Goal: Information Seeking & Learning: Learn about a topic

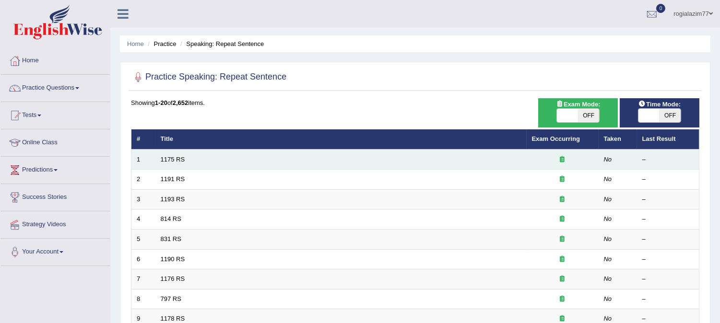
click at [212, 156] on td "1175 RS" at bounding box center [340, 160] width 371 height 20
click at [169, 158] on link "1175 RS" at bounding box center [173, 159] width 24 height 7
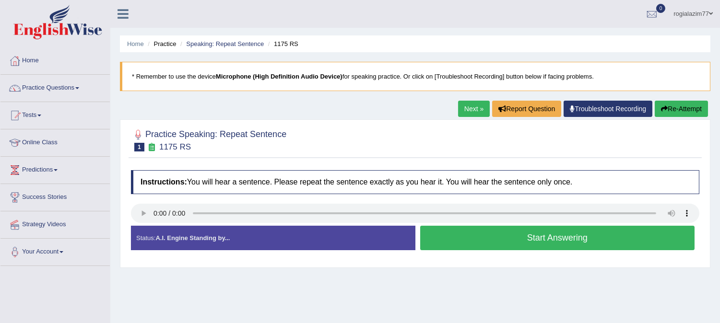
click at [472, 233] on button "Start Answering" at bounding box center [557, 238] width 275 height 24
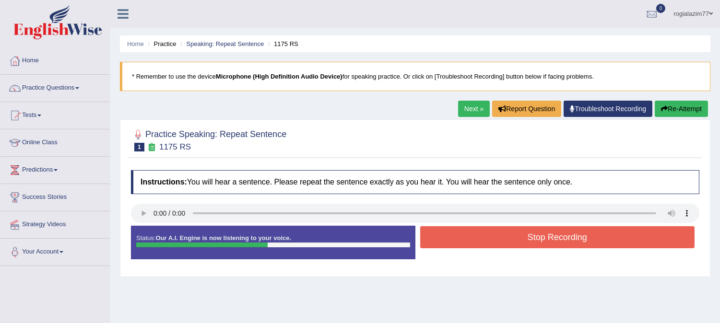
click at [472, 233] on button "Stop Recording" at bounding box center [557, 237] width 275 height 22
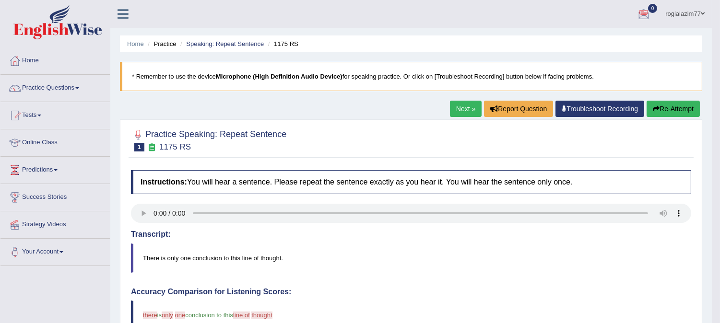
click at [667, 111] on button "Re-Attempt" at bounding box center [672, 109] width 53 height 16
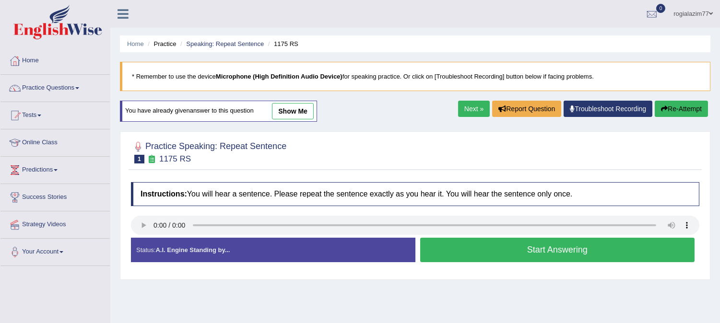
click at [467, 246] on button "Start Answering" at bounding box center [557, 250] width 275 height 24
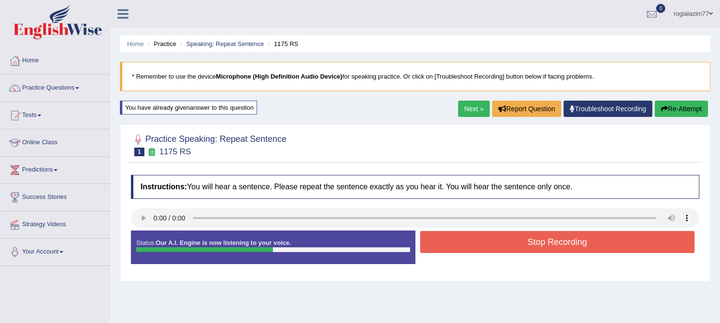
click at [468, 246] on button "Stop Recording" at bounding box center [557, 242] width 275 height 22
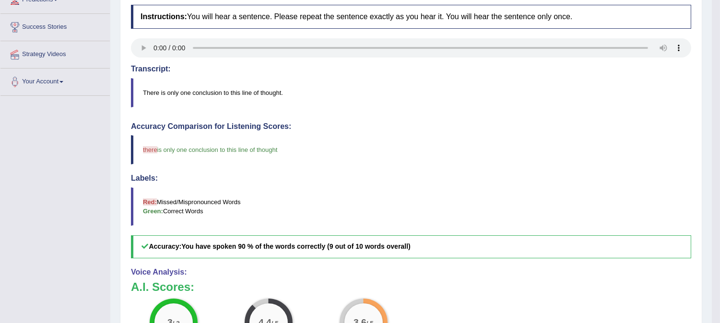
scroll to position [192, 0]
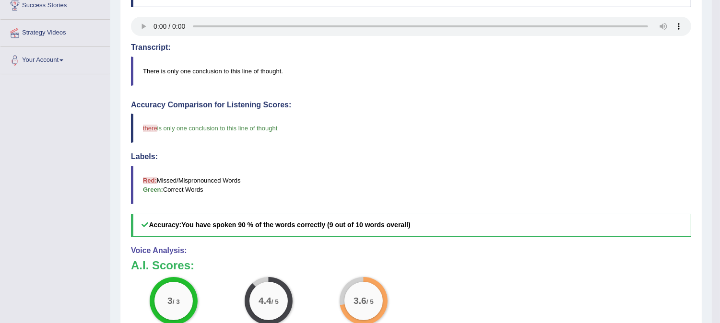
click at [149, 175] on blockquote "Red: Missed/Mispronounced Words Green: Correct Words" at bounding box center [411, 185] width 560 height 38
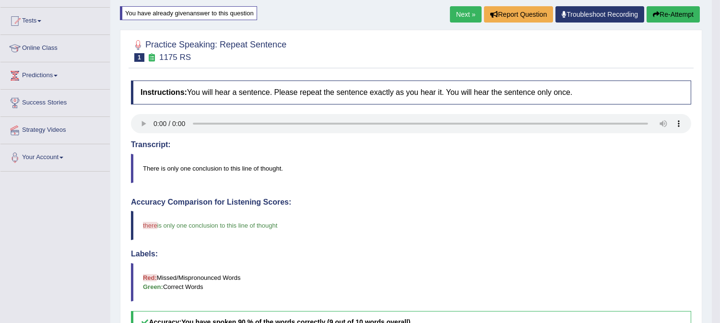
scroll to position [85, 0]
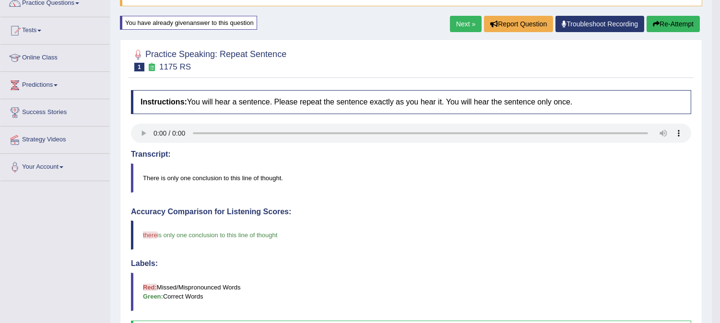
click at [457, 18] on link "Next »" at bounding box center [466, 24] width 32 height 16
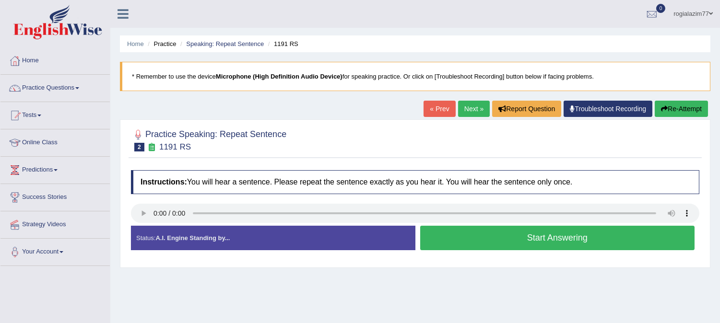
click at [558, 240] on button "Start Answering" at bounding box center [557, 238] width 275 height 24
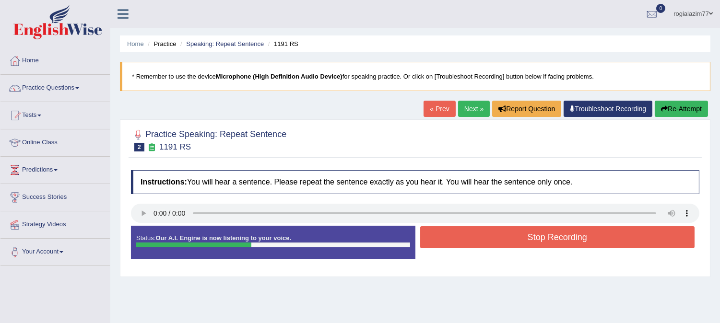
click at [558, 240] on button "Stop Recording" at bounding box center [557, 237] width 275 height 22
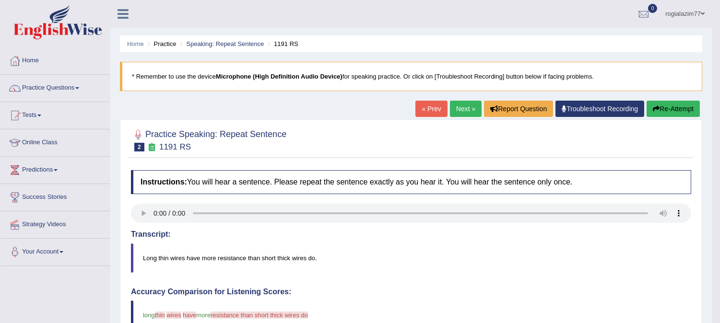
click at [457, 106] on link "Next »" at bounding box center [466, 109] width 32 height 16
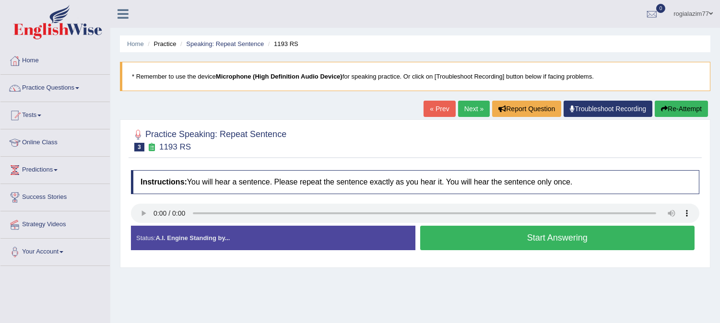
click at [466, 238] on button "Start Answering" at bounding box center [557, 238] width 275 height 24
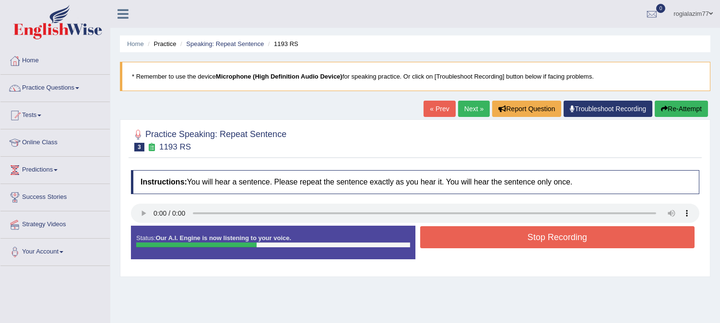
click at [466, 238] on button "Stop Recording" at bounding box center [557, 237] width 275 height 22
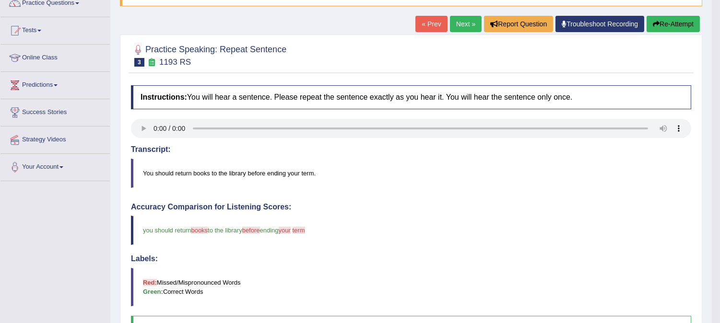
scroll to position [64, 0]
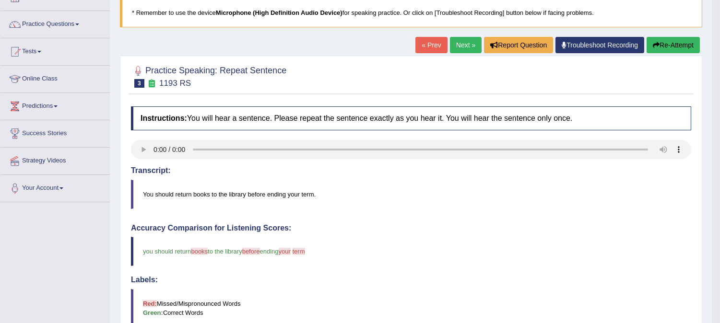
click at [465, 39] on link "Next »" at bounding box center [466, 45] width 32 height 16
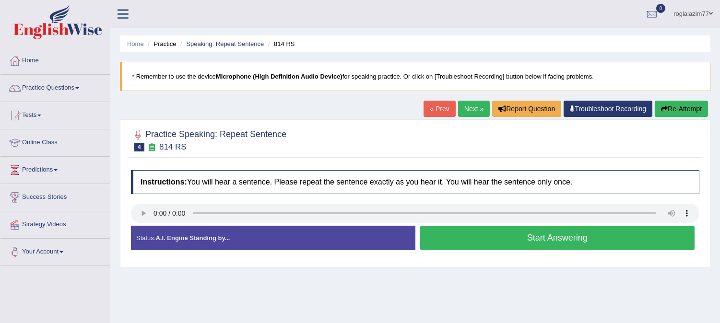
click at [441, 223] on div at bounding box center [415, 215] width 568 height 22
click at [444, 236] on button "Start Answering" at bounding box center [557, 238] width 275 height 24
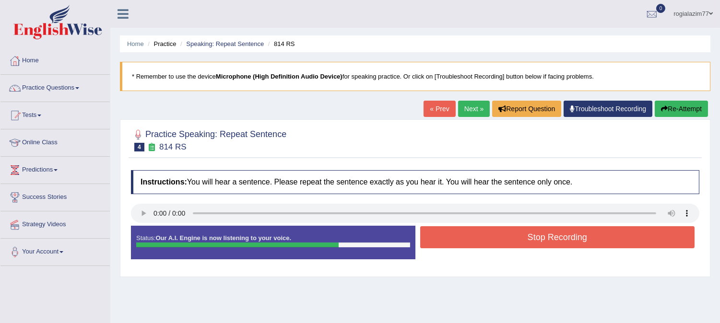
click at [469, 232] on button "Stop Recording" at bounding box center [557, 237] width 275 height 22
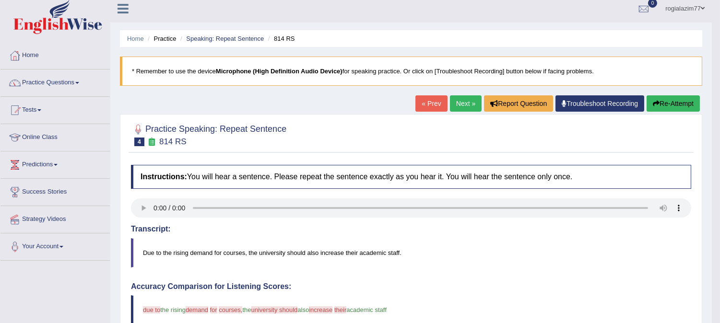
scroll to position [5, 0]
click at [666, 103] on button "Re-Attempt" at bounding box center [672, 104] width 53 height 16
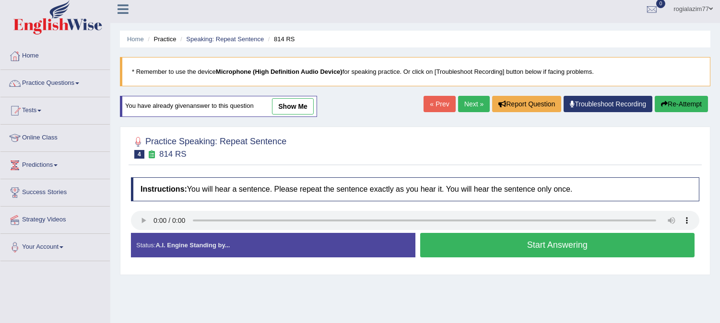
scroll to position [5, 0]
click at [429, 245] on button "Start Answering" at bounding box center [557, 245] width 275 height 24
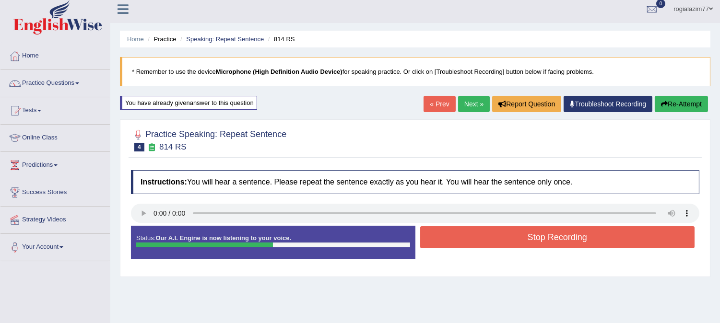
click at [471, 232] on button "Stop Recording" at bounding box center [557, 237] width 275 height 22
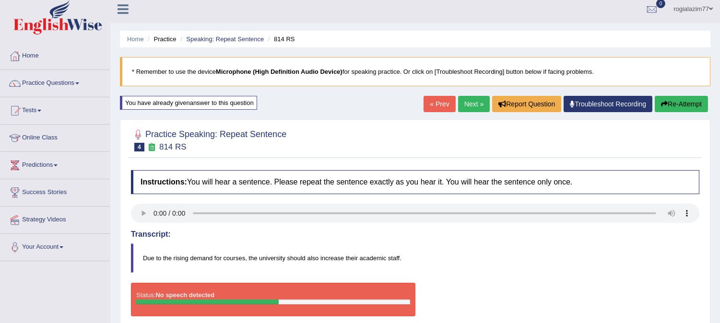
click at [432, 101] on link "« Prev" at bounding box center [439, 104] width 32 height 16
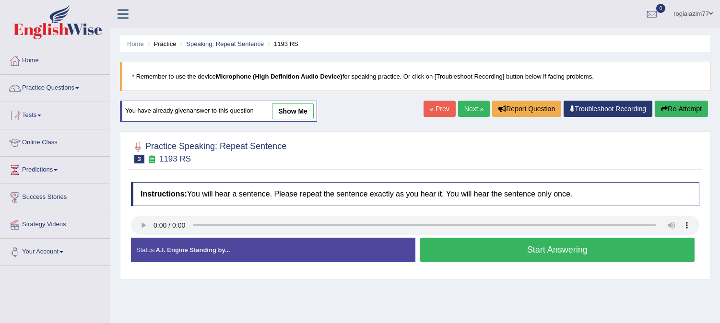
click at [469, 105] on link "Next »" at bounding box center [474, 109] width 32 height 16
click at [487, 244] on button "Start Answering" at bounding box center [557, 250] width 275 height 24
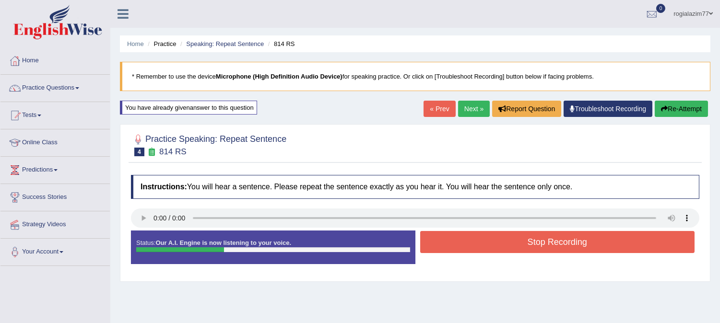
click at [487, 244] on button "Stop Recording" at bounding box center [557, 242] width 275 height 22
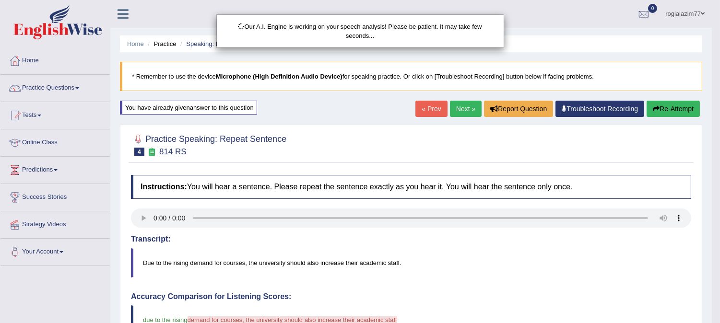
click at [428, 108] on div "Our A.I. Engine is working on your speech analysis! Please be patient. It may t…" at bounding box center [360, 161] width 720 height 323
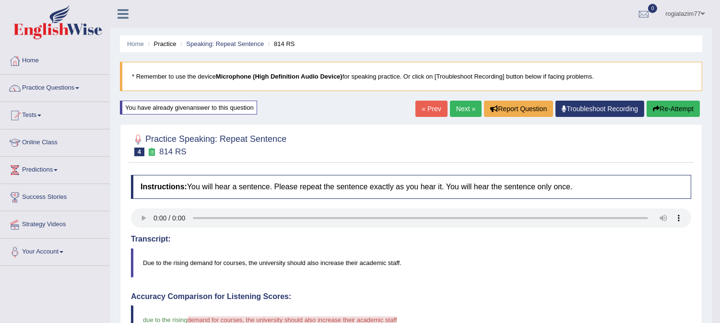
click at [461, 105] on link "Next »" at bounding box center [466, 109] width 32 height 16
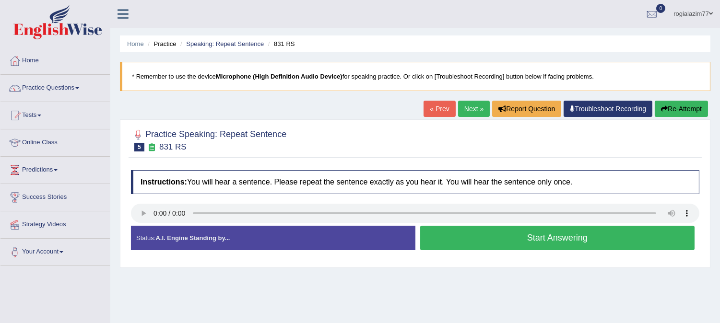
click at [426, 111] on link "« Prev" at bounding box center [439, 109] width 32 height 16
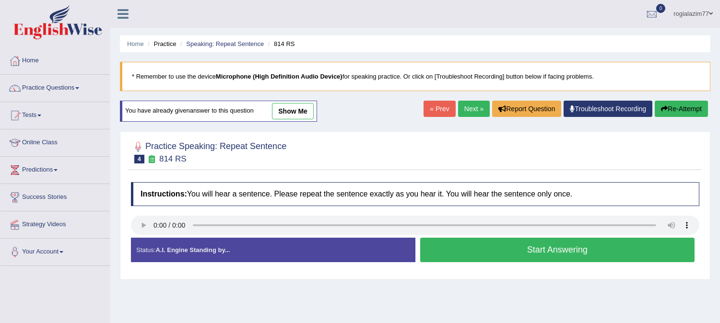
click at [466, 250] on button "Start Answering" at bounding box center [557, 250] width 275 height 24
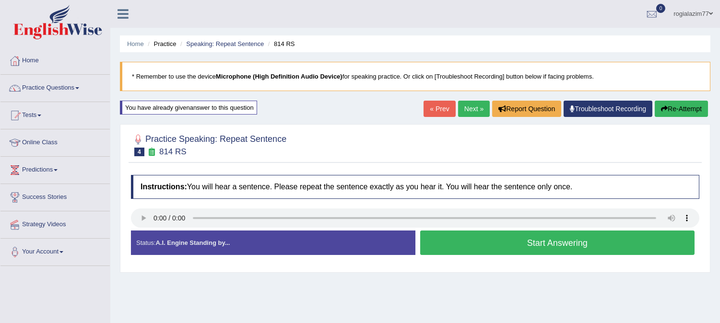
click at [466, 250] on button "Start Answering" at bounding box center [557, 243] width 275 height 24
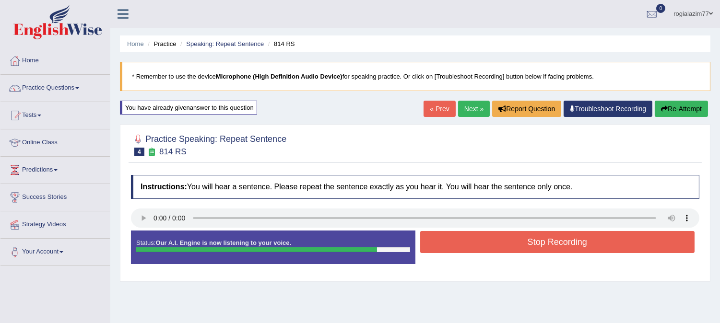
click at [470, 240] on button "Stop Recording" at bounding box center [557, 242] width 275 height 22
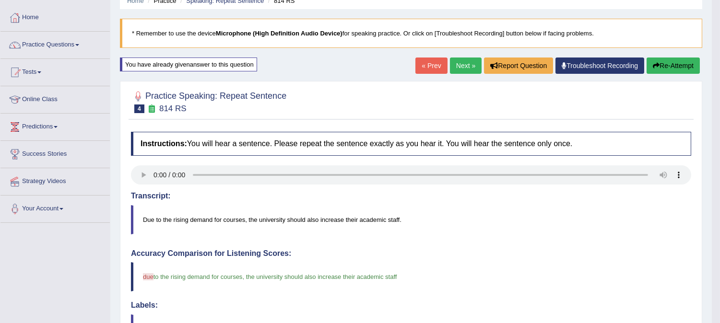
scroll to position [42, 0]
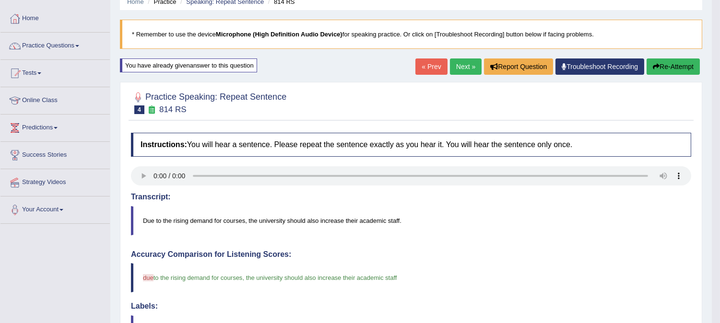
click at [427, 60] on link "« Prev" at bounding box center [431, 66] width 32 height 16
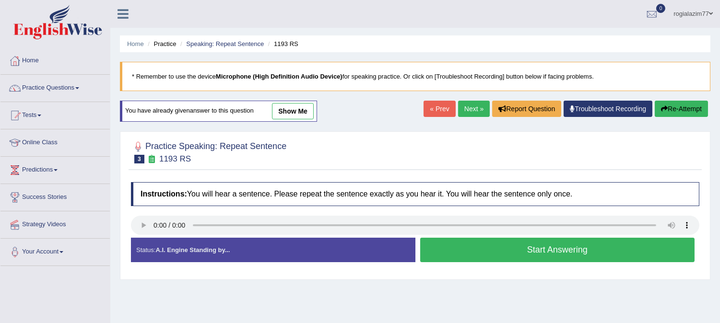
click at [466, 109] on link "Next »" at bounding box center [474, 109] width 32 height 16
click at [473, 244] on button "Start Answering" at bounding box center [557, 250] width 275 height 24
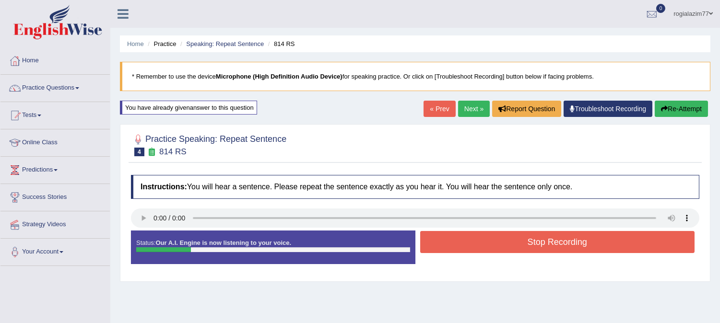
click at [473, 244] on button "Stop Recording" at bounding box center [557, 242] width 275 height 22
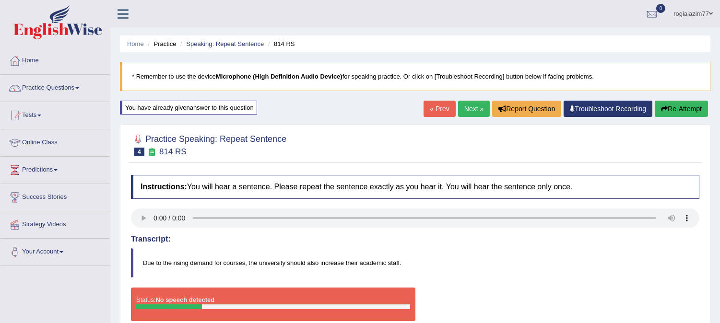
click at [435, 105] on link "« Prev" at bounding box center [439, 109] width 32 height 16
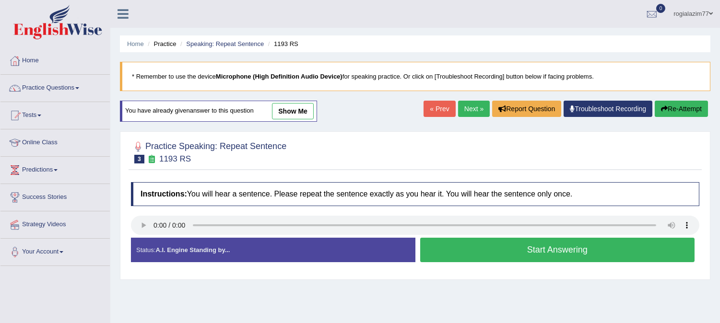
click at [467, 104] on link "Next »" at bounding box center [474, 109] width 32 height 16
click at [529, 242] on button "Start Answering" at bounding box center [557, 250] width 275 height 24
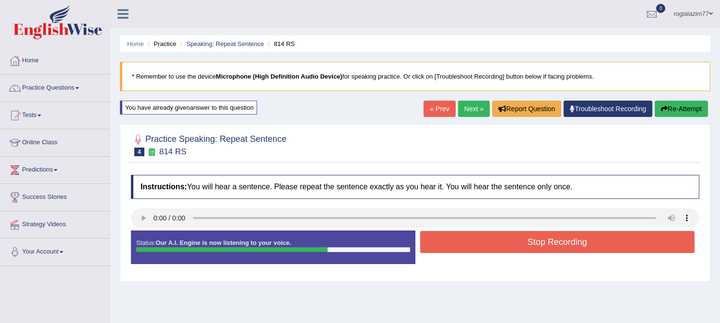
click at [529, 242] on button "Stop Recording" at bounding box center [557, 242] width 275 height 22
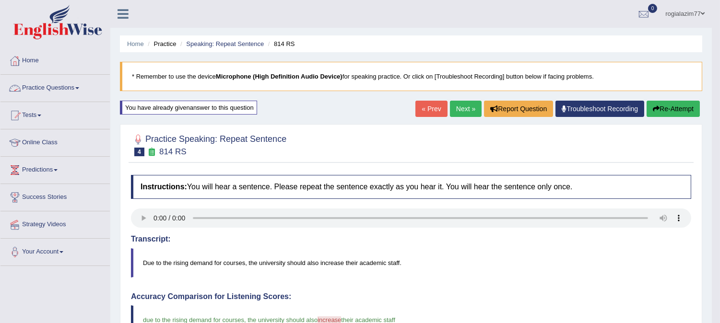
click at [79, 87] on span at bounding box center [77, 88] width 4 height 2
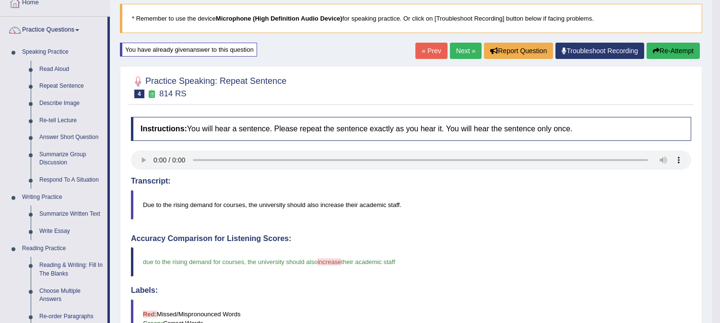
scroll to position [22, 0]
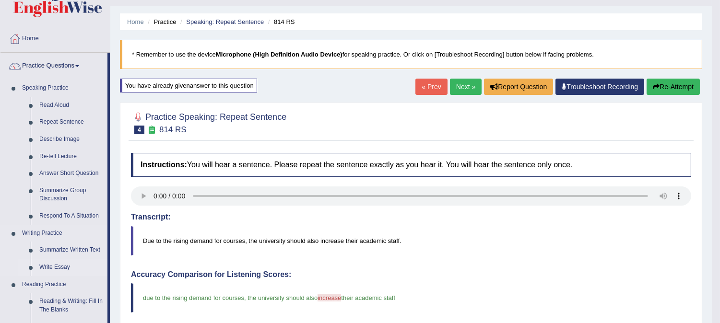
click at [44, 265] on link "Write Essay" at bounding box center [71, 267] width 72 height 17
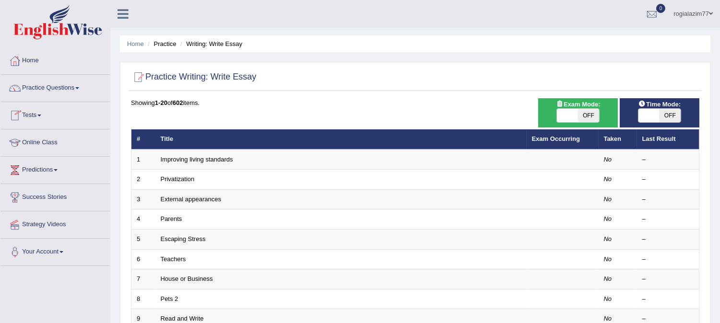
click at [36, 59] on link "Home" at bounding box center [54, 59] width 109 height 24
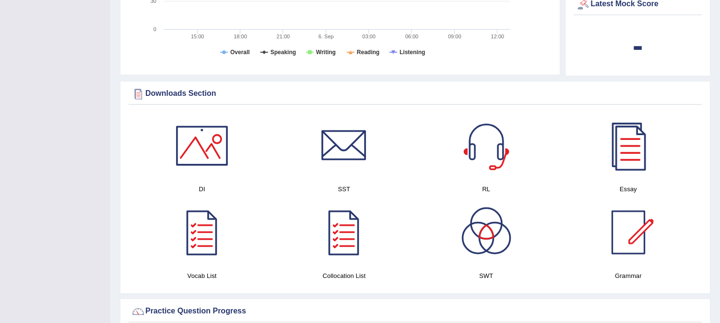
scroll to position [416, 0]
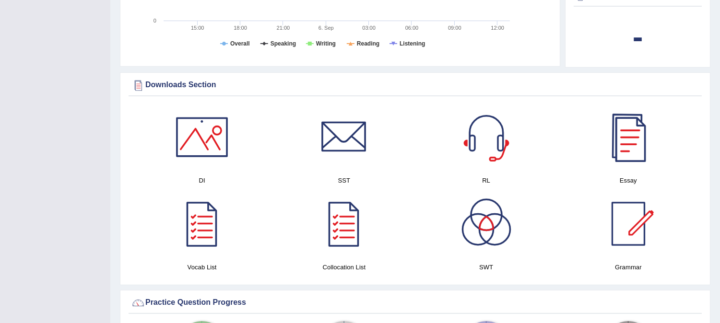
click at [623, 143] on div at bounding box center [627, 137] width 67 height 67
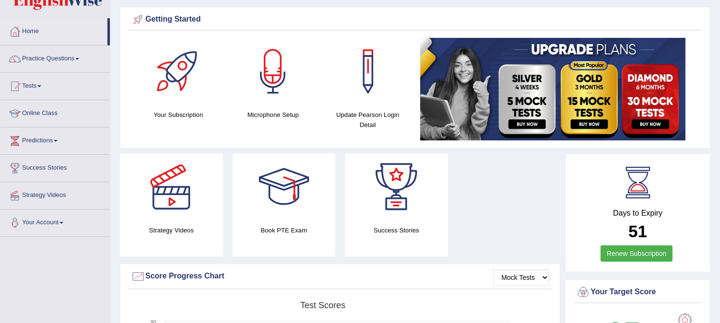
scroll to position [12, 0]
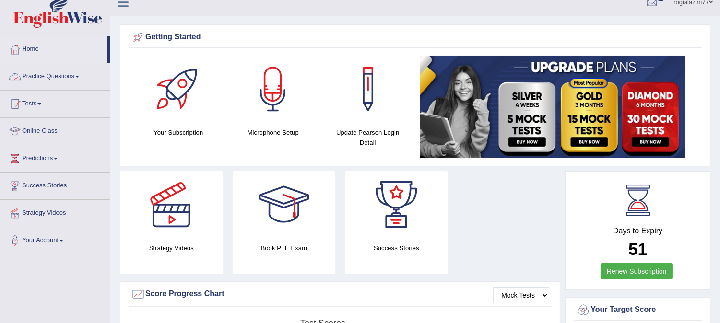
click at [79, 77] on span at bounding box center [77, 77] width 4 height 2
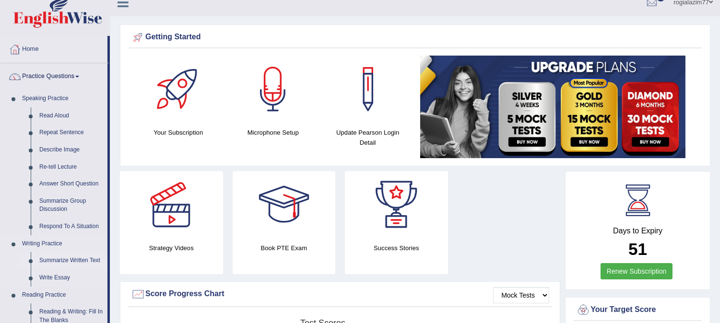
click at [56, 257] on link "Summarize Written Text" at bounding box center [71, 260] width 72 height 17
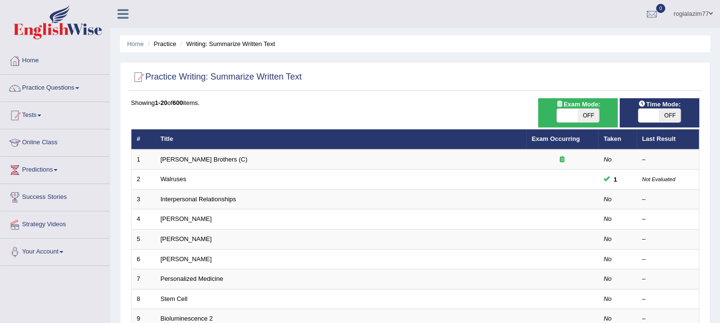
click at [192, 158] on link "[PERSON_NAME] Brothers (C)" at bounding box center [204, 159] width 87 height 7
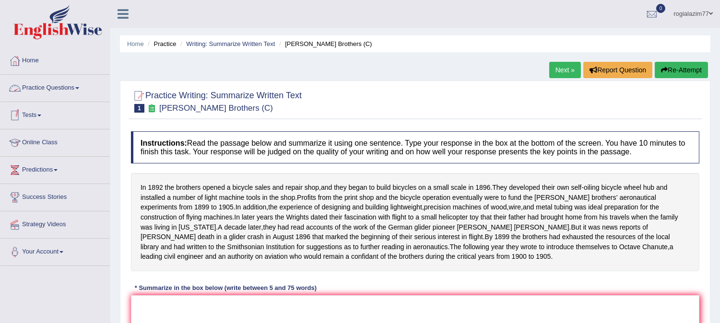
click at [76, 89] on link "Practice Questions" at bounding box center [54, 87] width 109 height 24
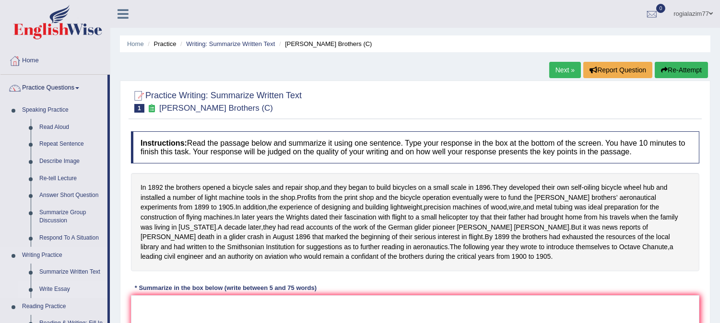
click at [54, 290] on link "Write Essay" at bounding box center [71, 289] width 72 height 17
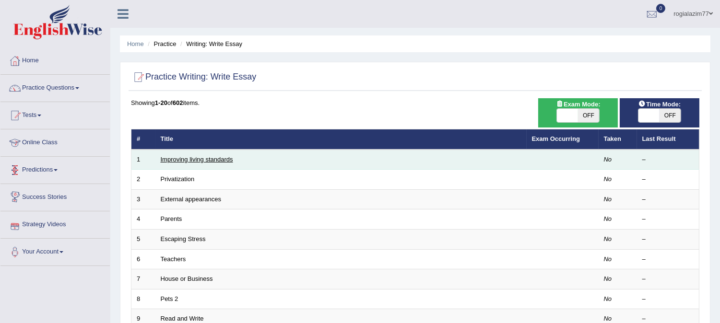
click at [180, 160] on link "Improving living standards" at bounding box center [197, 159] width 72 height 7
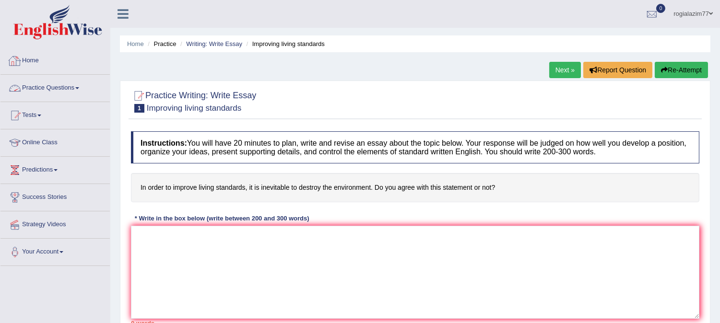
click at [30, 61] on link "Home" at bounding box center [54, 59] width 109 height 24
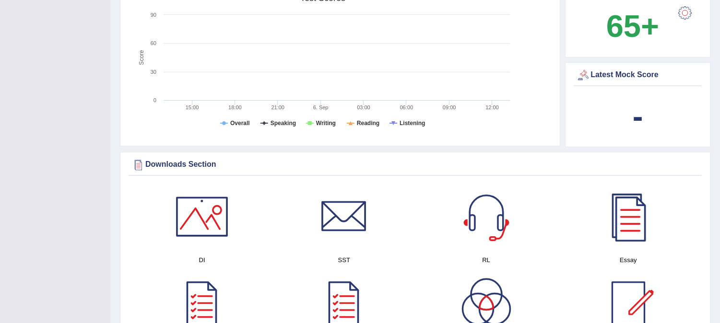
scroll to position [341, 0]
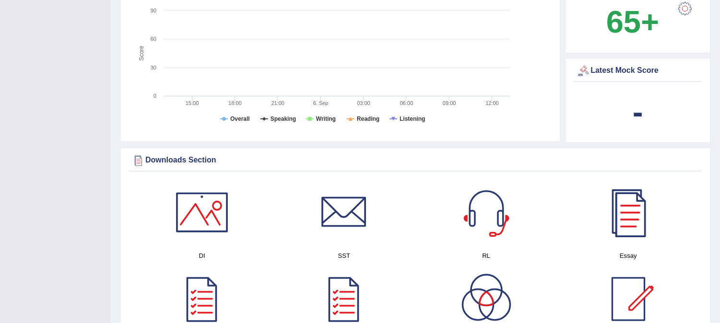
click at [631, 220] on div at bounding box center [627, 212] width 67 height 67
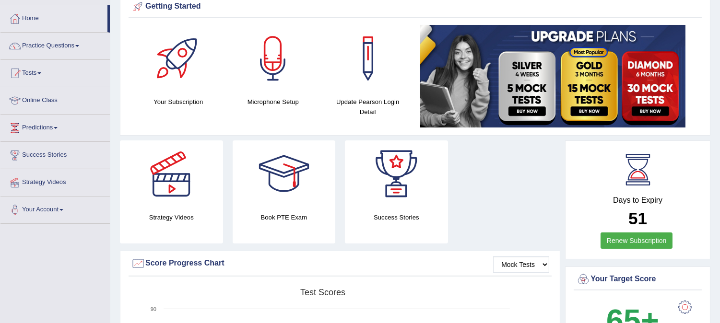
scroll to position [0, 0]
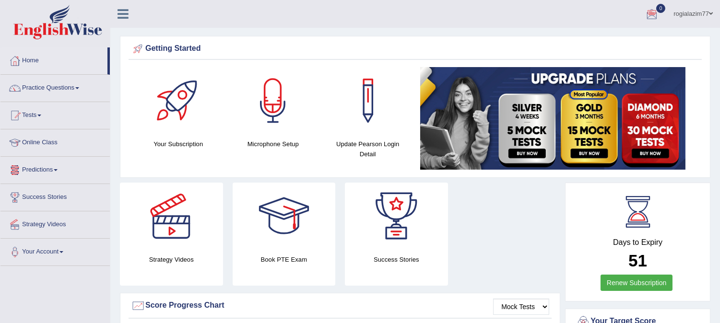
click at [78, 87] on link "Practice Questions" at bounding box center [54, 87] width 109 height 24
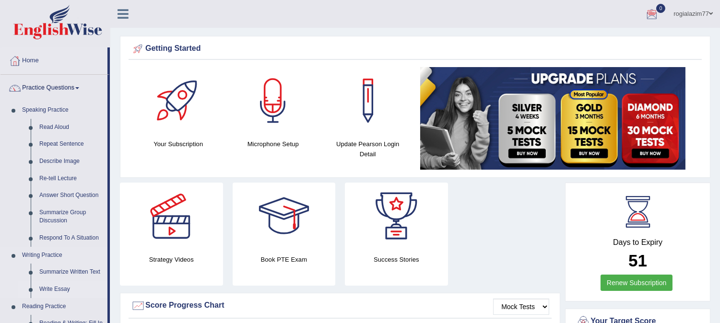
click at [52, 289] on link "Write Essay" at bounding box center [71, 289] width 72 height 17
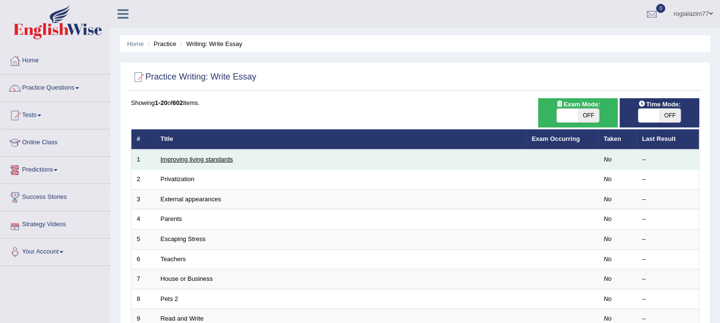
click at [192, 158] on link "Improving living standards" at bounding box center [197, 159] width 72 height 7
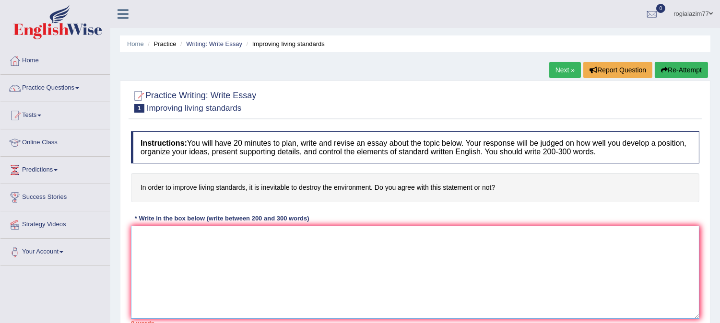
click at [153, 233] on textarea at bounding box center [415, 272] width 568 height 93
paste textarea "The increasing influence of [essay topic] on our lives has ignited numerous dis…"
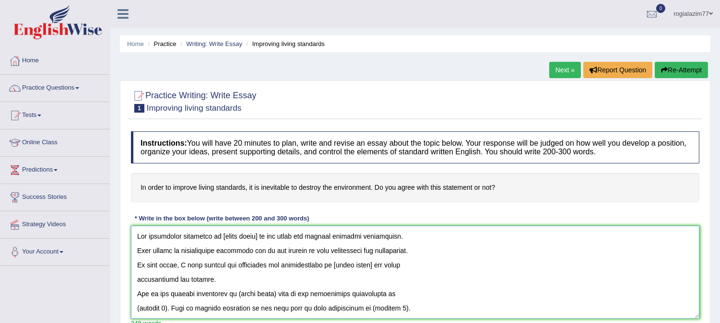
click at [255, 236] on textarea at bounding box center [415, 272] width 568 height 93
click at [298, 235] on textarea at bounding box center [415, 272] width 568 height 93
click at [296, 236] on textarea at bounding box center [415, 272] width 568 height 93
type textarea "The increasing influence of improving living standers on our lives has ignited …"
click at [81, 85] on link "Practice Questions" at bounding box center [54, 87] width 109 height 24
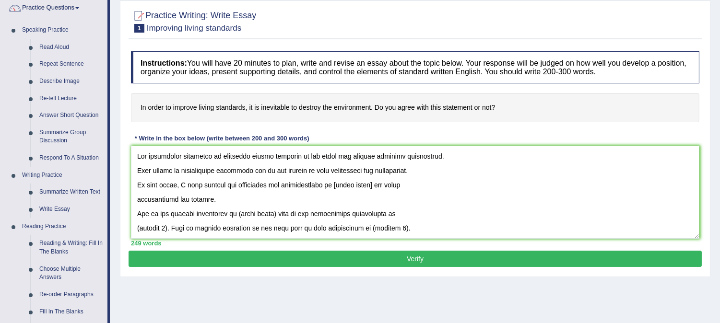
scroll to position [85, 0]
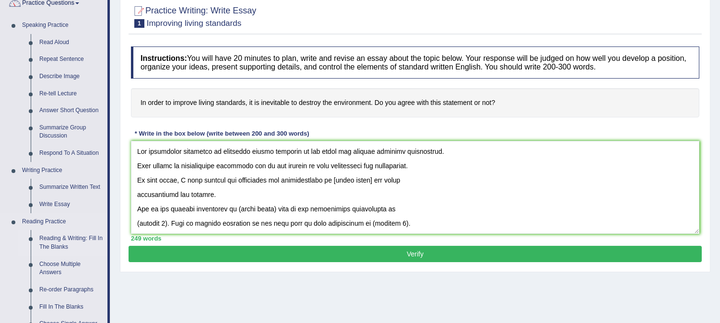
click at [53, 238] on link "Reading & Writing: Fill In The Blanks" at bounding box center [71, 242] width 72 height 25
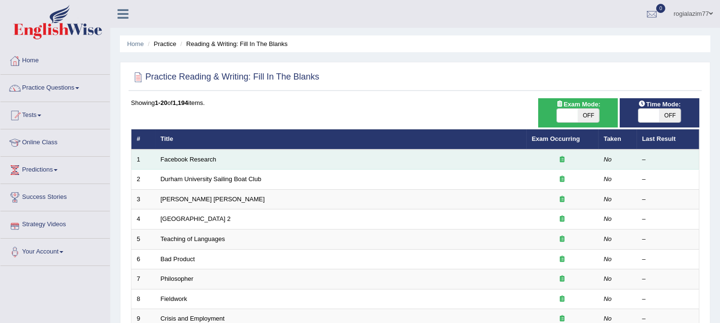
click at [191, 154] on td "Facebook Research" at bounding box center [340, 160] width 371 height 20
click at [201, 159] on link "Facebook Research" at bounding box center [189, 159] width 56 height 7
click at [197, 159] on link "Facebook Research" at bounding box center [189, 159] width 56 height 7
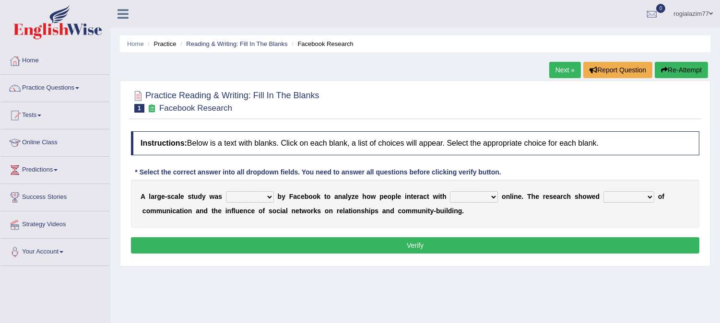
click at [268, 195] on select "surveyed had asked made" at bounding box center [250, 197] width 48 height 12
click at [286, 279] on div "Home Practice Reading & Writing: Fill In The Blanks Facebook Research Next » Re…" at bounding box center [414, 239] width 609 height 479
click at [271, 197] on select "surveyed had asked made" at bounding box center [250, 197] width 48 height 12
select select "made"
click at [226, 191] on select "surveyed had asked made" at bounding box center [250, 197] width 48 height 12
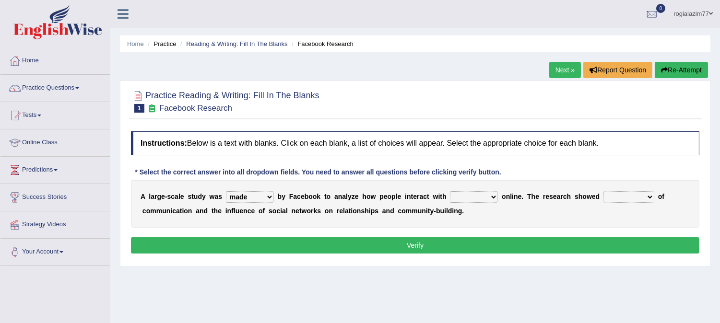
click at [496, 195] on select "together all each other another" at bounding box center [474, 197] width 48 height 12
select select "each other"
click at [450, 191] on select "together all each other another" at bounding box center [474, 197] width 48 height 12
click at [491, 193] on select "together all each other another" at bounding box center [474, 197] width 48 height 12
click at [555, 226] on div "A l a r g e - s c a l e s t u d y w a s surveyed had asked made b y F a c e b o…" at bounding box center [415, 204] width 568 height 48
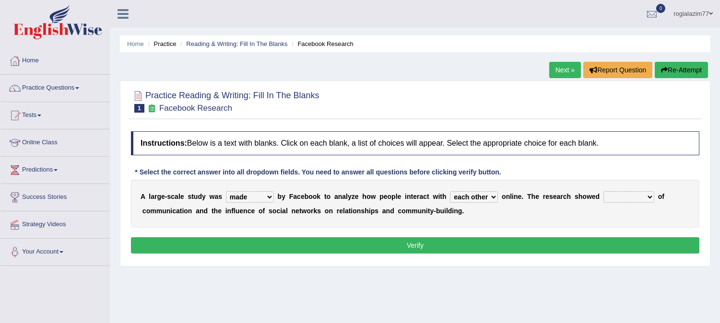
click at [649, 198] on select "advantages standards fellowships patterns" at bounding box center [628, 197] width 51 height 12
select select "patterns"
click at [603, 191] on select "advantages standards fellowships patterns" at bounding box center [628, 197] width 51 height 12
drag, startPoint x: 579, startPoint y: 247, endPoint x: 576, endPoint y: 242, distance: 6.0
click at [576, 242] on button "Verify" at bounding box center [415, 245] width 568 height 16
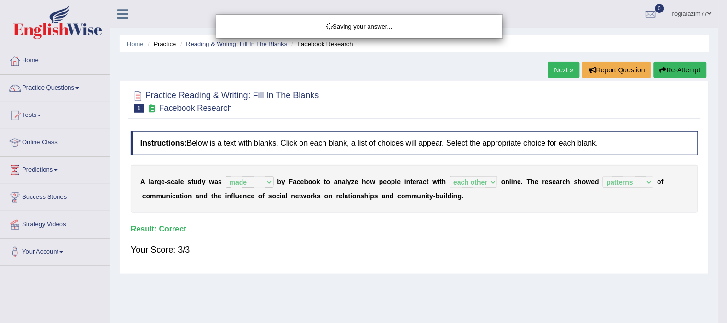
click at [576, 242] on div "Saving your answer..." at bounding box center [363, 161] width 727 height 323
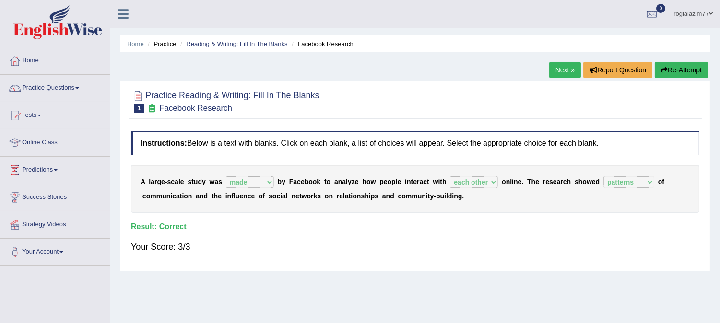
click at [564, 72] on link "Next »" at bounding box center [565, 70] width 32 height 16
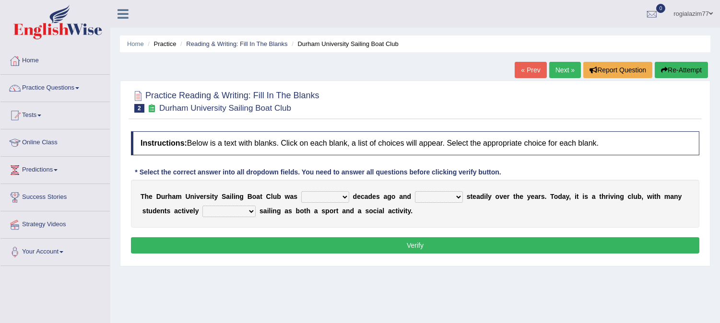
click at [346, 193] on select "found fund founded find" at bounding box center [325, 197] width 48 height 12
select select "find"
click at [301, 191] on select "found fund founded find" at bounding box center [325, 197] width 48 height 12
click at [457, 198] on select "grow growing has grown grown" at bounding box center [439, 197] width 48 height 12
select select "growing"
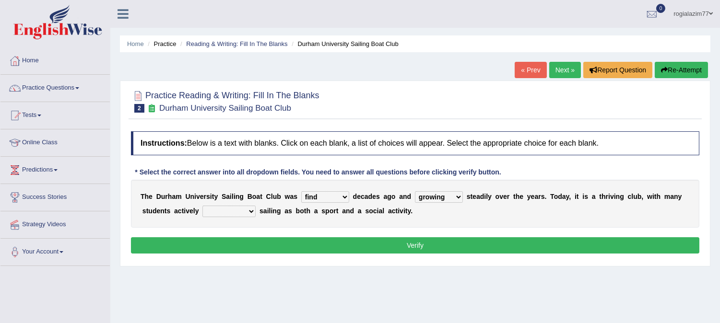
click at [415, 191] on select "grow growing has grown grown" at bounding box center [439, 197] width 48 height 12
click at [251, 211] on select "enjoy enjoyed are enjoying enjoying" at bounding box center [228, 212] width 53 height 12
select select "enjoyed"
click at [202, 206] on select "enjoy enjoyed are enjoying enjoying" at bounding box center [228, 212] width 53 height 12
click at [290, 251] on button "Verify" at bounding box center [415, 245] width 568 height 16
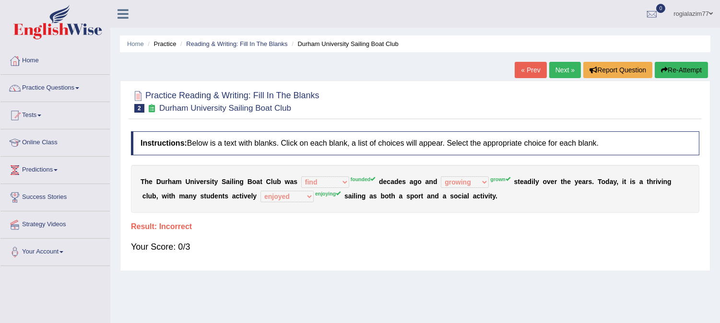
click at [518, 66] on link "« Prev" at bounding box center [530, 70] width 32 height 16
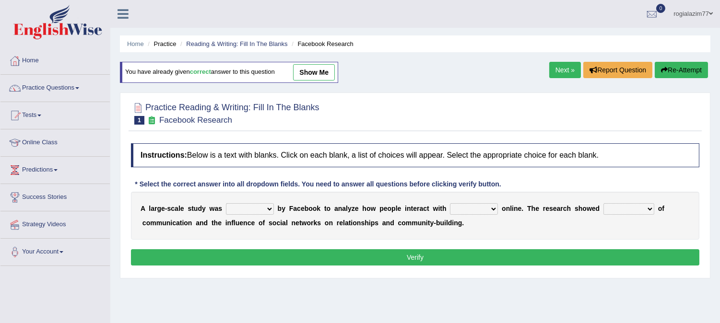
click at [566, 68] on link "Next »" at bounding box center [565, 70] width 32 height 16
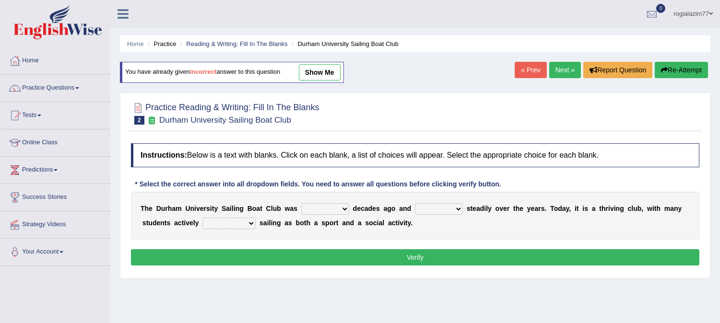
click at [343, 210] on select "found fund founded find" at bounding box center [325, 209] width 48 height 12
select select "founded"
click at [301, 203] on select "found fund founded find" at bounding box center [325, 209] width 48 height 12
click at [458, 206] on select "grow growing has grown grown" at bounding box center [439, 209] width 48 height 12
select select "grown"
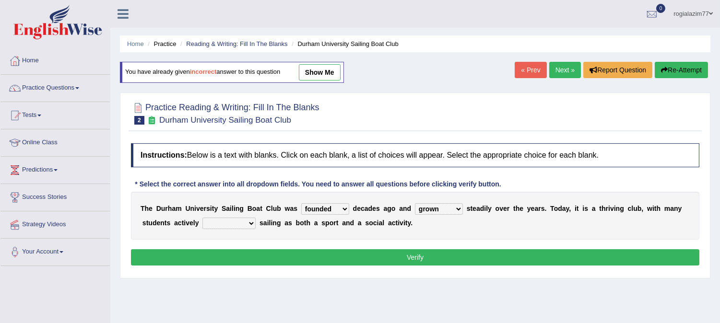
click at [415, 203] on select "grow growing has grown grown" at bounding box center [439, 209] width 48 height 12
click at [249, 219] on select "enjoy enjoyed are enjoying enjoying" at bounding box center [228, 224] width 53 height 12
select select "enjoyed"
click at [202, 218] on select "enjoy enjoyed are enjoying enjoying" at bounding box center [228, 224] width 53 height 12
click at [377, 252] on button "Verify" at bounding box center [415, 257] width 568 height 16
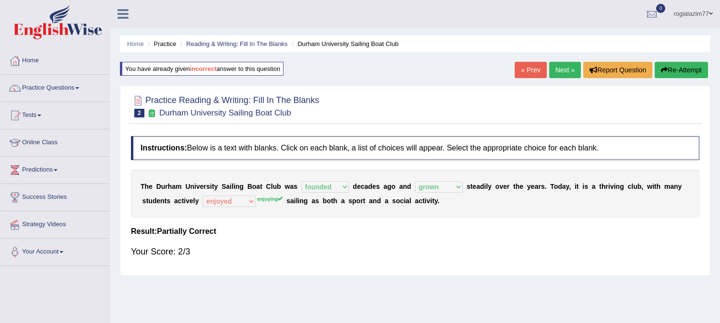
click at [555, 68] on link "Next »" at bounding box center [565, 70] width 32 height 16
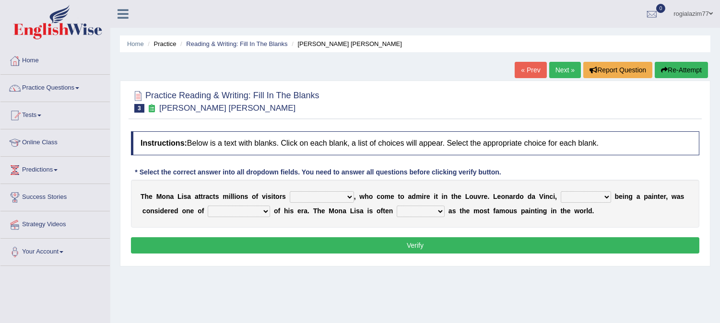
drag, startPoint x: 314, startPoint y: 196, endPoint x: 348, endPoint y: 190, distance: 34.5
click at [348, 190] on div "T h e M o n a L i s a a t t r a c t s m i l l i o n s o f v i s i t o r s aroun…" at bounding box center [415, 204] width 568 height 48
click at [348, 195] on select "around the year the all year all year round per year" at bounding box center [322, 197] width 64 height 12
select select "all year round"
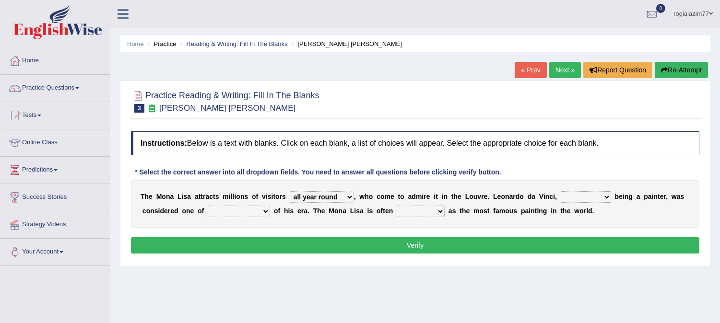
click at [290, 191] on select "around the year the all year all year round per year" at bounding box center [322, 197] width 64 height 12
click at [606, 195] on select "rather than as much as as well as as long as" at bounding box center [585, 197] width 50 height 12
select select "as long as"
click at [560, 191] on select "rather than as much as as well as as long as" at bounding box center [585, 197] width 50 height 12
click at [265, 210] on select "better artists artist the better artist the best artists" at bounding box center [239, 212] width 62 height 12
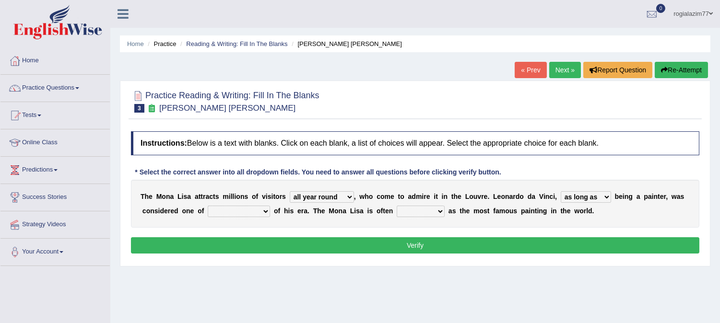
click at [264, 210] on select "better artists artist the better artist the best artists" at bounding box center [239, 212] width 62 height 12
click at [66, 184] on link "Success Stories" at bounding box center [54, 196] width 109 height 24
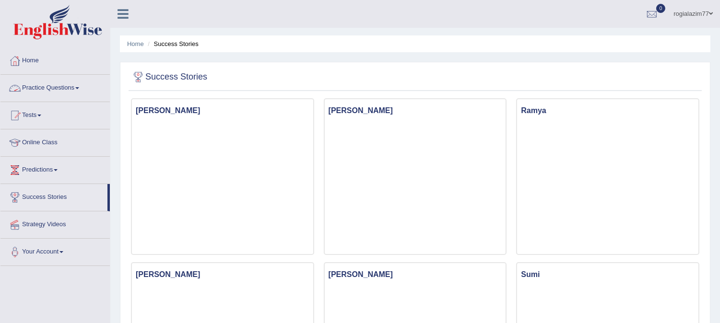
click at [79, 89] on span at bounding box center [77, 88] width 4 height 2
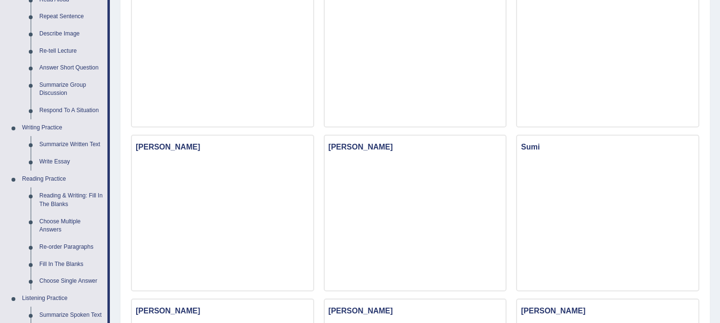
scroll to position [149, 0]
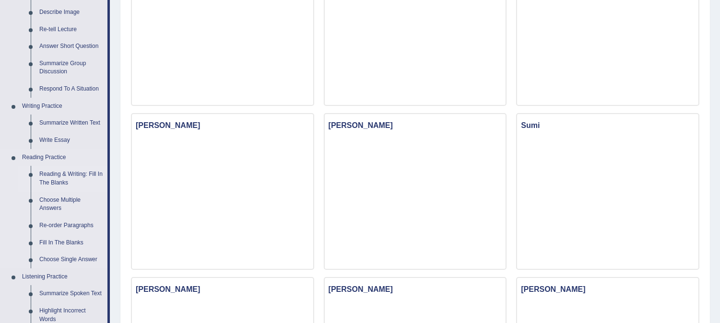
click at [54, 178] on link "Reading & Writing: Fill In The Blanks" at bounding box center [71, 178] width 72 height 25
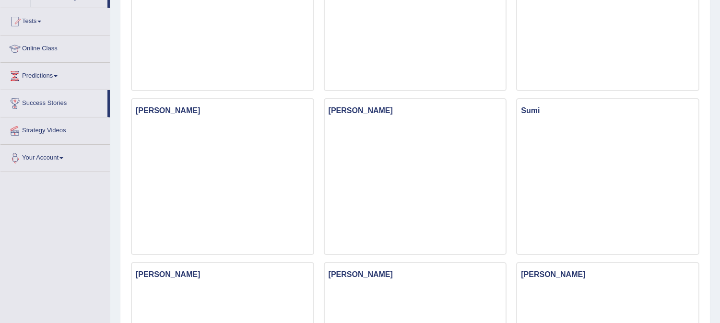
scroll to position [310, 0]
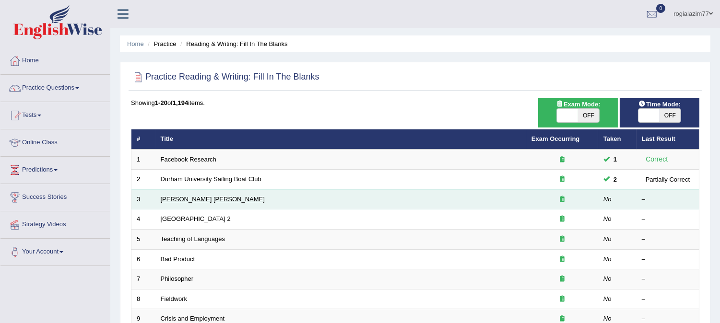
click at [183, 198] on link "[PERSON_NAME] [PERSON_NAME]" at bounding box center [213, 199] width 104 height 7
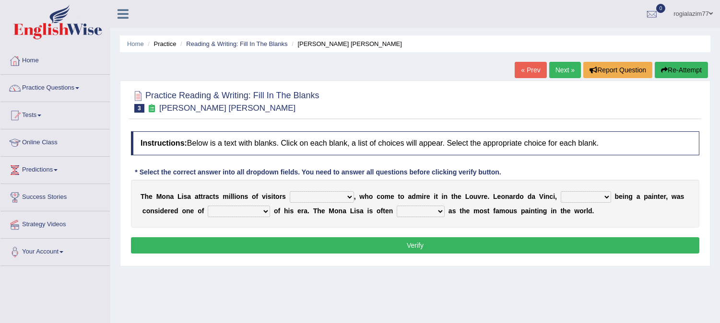
click at [348, 195] on select "around the year the all year all year round per year" at bounding box center [322, 197] width 64 height 12
select select "all year round"
click at [290, 191] on select "around the year the all year all year round per year" at bounding box center [322, 197] width 64 height 12
click at [602, 196] on select "rather than as much as as well as as long as" at bounding box center [585, 197] width 50 height 12
select select "as long as"
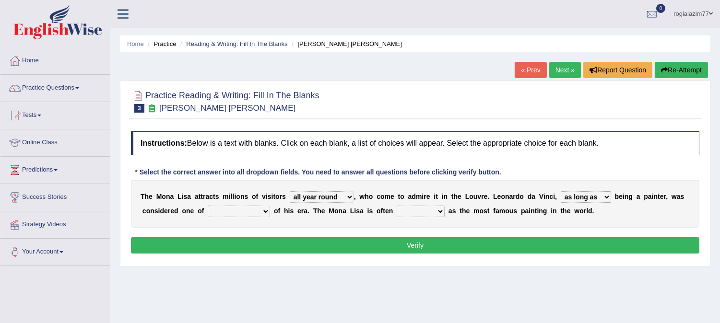
click at [560, 191] on select "rather than as much as as well as as long as" at bounding box center [585, 197] width 50 height 12
click at [262, 209] on select "better artists artist the better artist the best artists" at bounding box center [239, 212] width 62 height 12
select select "the best artists"
click at [208, 206] on select "better artists artist the better artist the best artists" at bounding box center [239, 212] width 62 height 12
click at [439, 208] on select "classified suggested predicted described" at bounding box center [420, 212] width 48 height 12
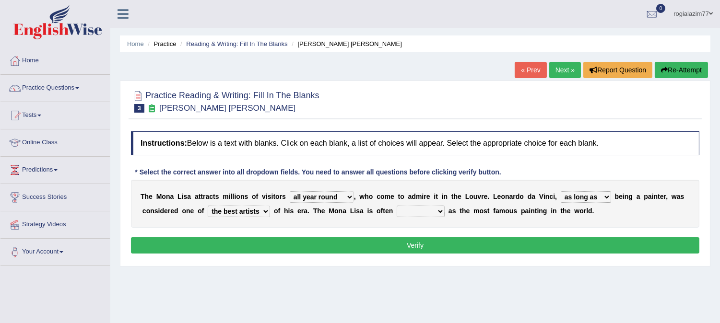
select select "described"
click at [396, 206] on select "classified suggested predicted described" at bounding box center [420, 212] width 48 height 12
click at [407, 245] on button "Verify" at bounding box center [415, 245] width 568 height 16
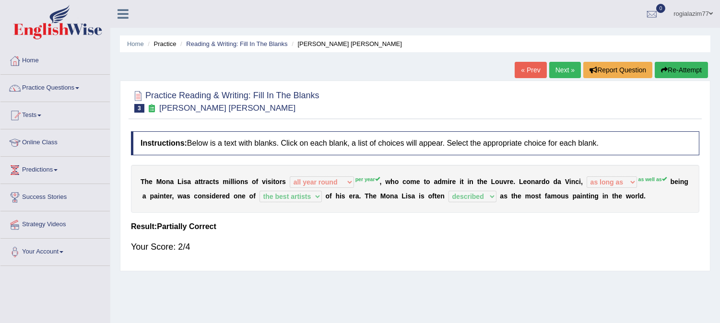
click at [567, 68] on link "Next »" at bounding box center [565, 70] width 32 height 16
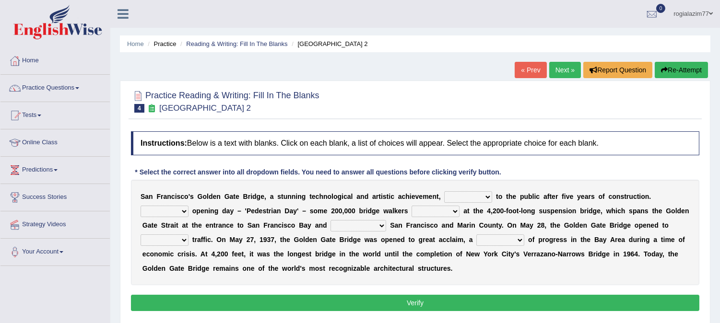
click at [488, 195] on select "opens closes appears equals" at bounding box center [468, 197] width 48 height 12
select select "opens"
click at [444, 191] on select "opens closes appears equals" at bounding box center [468, 197] width 48 height 12
click at [181, 209] on select "On During Since When" at bounding box center [164, 212] width 48 height 12
click at [455, 212] on select "stationed looked marveled laughed" at bounding box center [435, 212] width 48 height 12
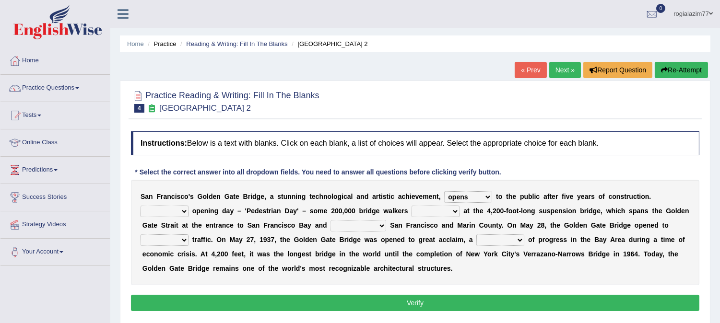
drag, startPoint x: 220, startPoint y: 179, endPoint x: 250, endPoint y: 210, distance: 42.7
click at [250, 210] on div "Instructions: Below is a text with blanks. Click on each blank, a list of choic…" at bounding box center [414, 223] width 573 height 192
click at [453, 209] on select "stationed looked marveled laughed" at bounding box center [435, 212] width 48 height 12
select select "marveled"
click at [411, 206] on select "stationed looked marveled laughed" at bounding box center [435, 212] width 48 height 12
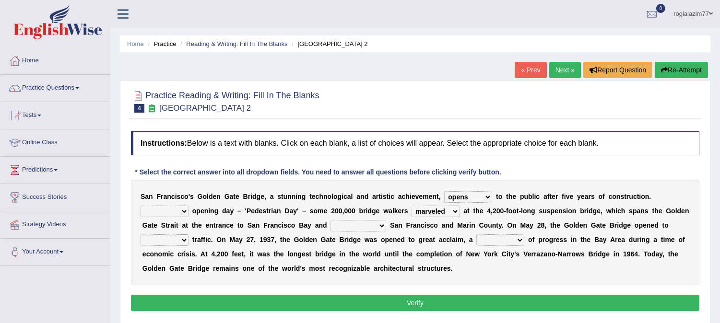
click at [184, 208] on select "On During Since When" at bounding box center [164, 212] width 48 height 12
select select "On"
click at [140, 206] on select "On During Since When" at bounding box center [164, 212] width 48 height 12
click at [250, 275] on div "S a n F r a n c i s c o ' s G o l d e n G a t e B r i d g e , a s t u n n i n g…" at bounding box center [415, 232] width 568 height 105
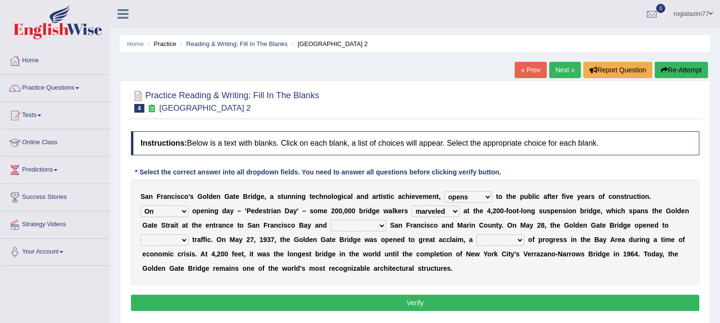
click at [250, 275] on div "S a n F r a n c i s c o ' s G o l d e n G a t e B r i d g e , a s t u n n i n g…" at bounding box center [415, 232] width 568 height 105
click at [393, 217] on div "S a n F r a n c i s c o ' s G o l d e n G a t e B r i d g e , a s t u n n i n g…" at bounding box center [415, 232] width 568 height 105
click at [381, 228] on select "separates connects channels differentiates" at bounding box center [358, 226] width 56 height 12
select select "connects"
click at [330, 220] on select "separates connects channels differentiates" at bounding box center [358, 226] width 56 height 12
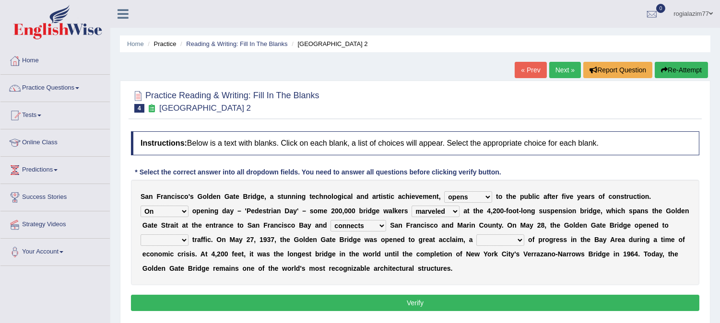
click at [183, 235] on select "aquatic vehicular airborne watertight" at bounding box center [164, 240] width 48 height 12
click at [140, 234] on select "aquatic vehicular airborne watertight" at bounding box center [164, 240] width 48 height 12
click at [483, 248] on div "S a n F r a n c i s c o ' s G o l d e n G a t e B r i d g e , a s t u n n i n g…" at bounding box center [415, 232] width 568 height 105
click at [454, 212] on select "stationed looked marveled laughed" at bounding box center [435, 212] width 48 height 12
click at [378, 223] on select "separates connects channels differentiates" at bounding box center [358, 226] width 56 height 12
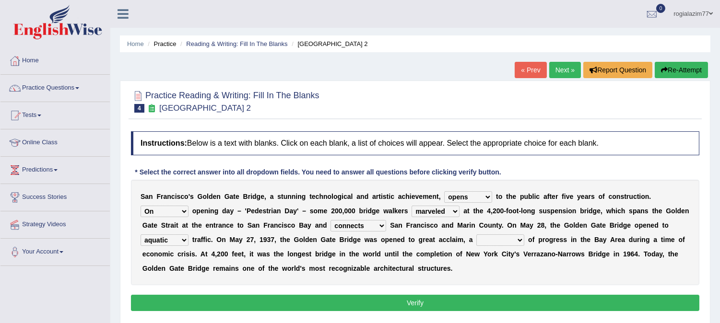
click at [185, 240] on select "aquatic vehicular airborne watertight" at bounding box center [164, 240] width 48 height 12
click at [140, 234] on select "aquatic vehicular airborne watertight" at bounding box center [164, 240] width 48 height 12
click at [185, 237] on select "aquatic vehicular airborne watertight" at bounding box center [164, 240] width 48 height 12
select select "vehicular"
click at [140, 234] on select "aquatic vehicular airborne watertight" at bounding box center [164, 240] width 48 height 12
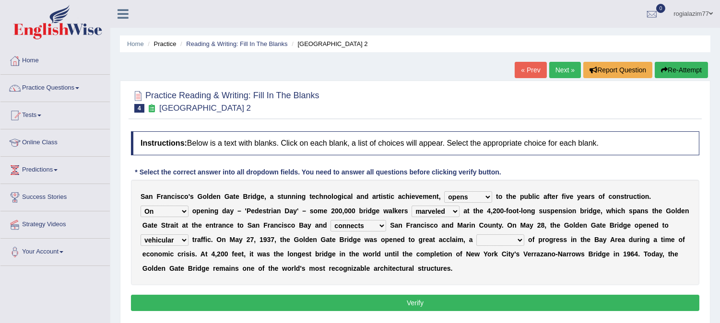
click at [521, 238] on select "denial symbol technique yield" at bounding box center [500, 240] width 48 height 12
select select "denial"
click at [476, 234] on select "denial symbol technique yield" at bounding box center [500, 240] width 48 height 12
click at [422, 303] on button "Verify" at bounding box center [415, 303] width 568 height 16
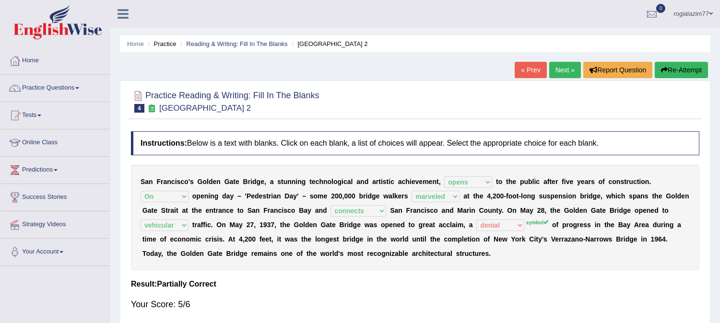
click at [558, 73] on link "Next »" at bounding box center [565, 70] width 32 height 16
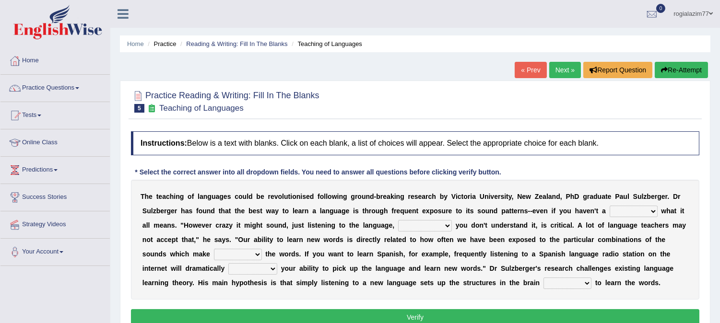
click at [650, 211] on select "dew claw clue due" at bounding box center [633, 212] width 48 height 12
